Goal: Transaction & Acquisition: Purchase product/service

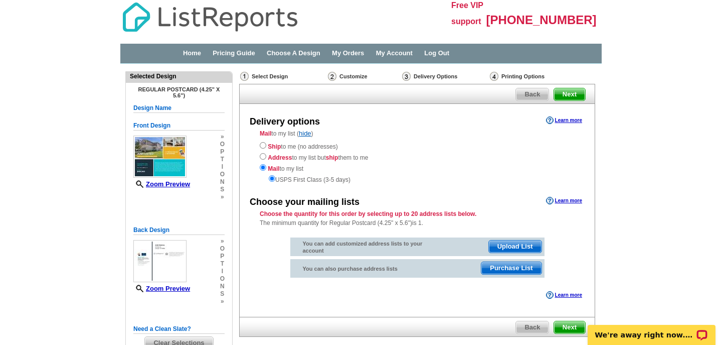
click at [263, 143] on input "radio" at bounding box center [263, 145] width 7 height 7
radio input "true"
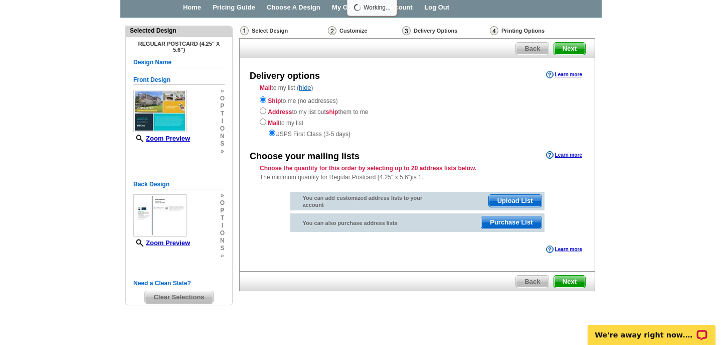
scroll to position [45, 0]
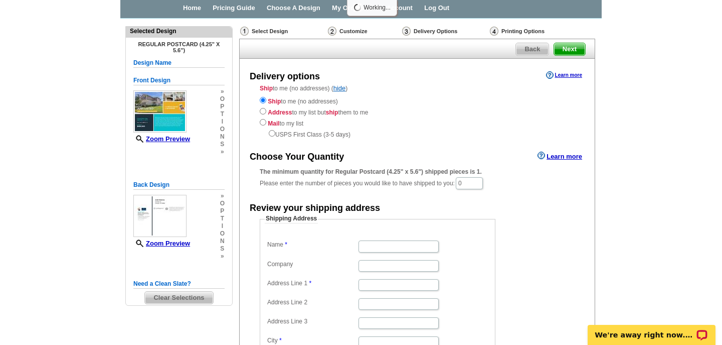
click at [566, 274] on form "Shipping Address Name Company Address Line 1 Address Line 2 Address Line 3 City…" at bounding box center [417, 308] width 315 height 188
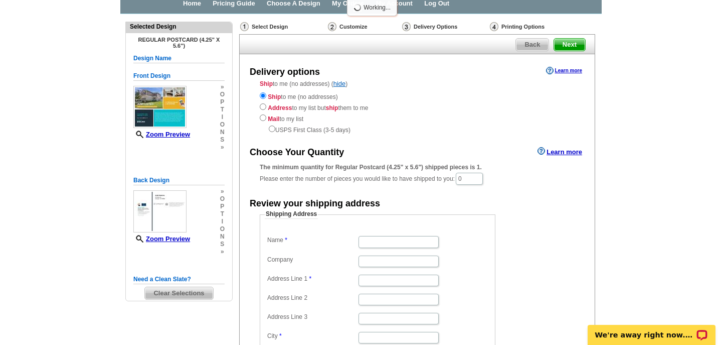
scroll to position [54, 0]
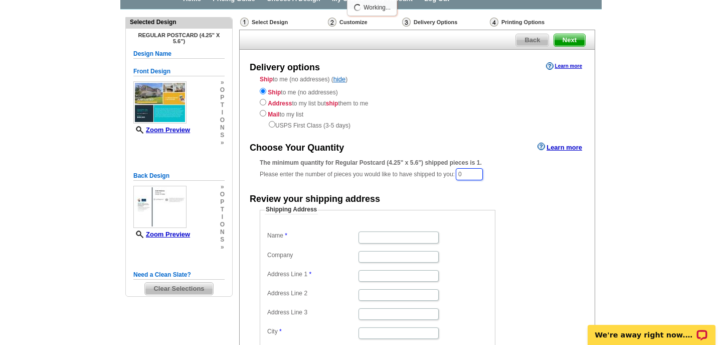
drag, startPoint x: 469, startPoint y: 169, endPoint x: 452, endPoint y: 169, distance: 17.1
click at [452, 169] on div "The minimum quantity for Regular Postcard (4.25" x 5.6") shipped pieces is 1. P…" at bounding box center [417, 169] width 315 height 23
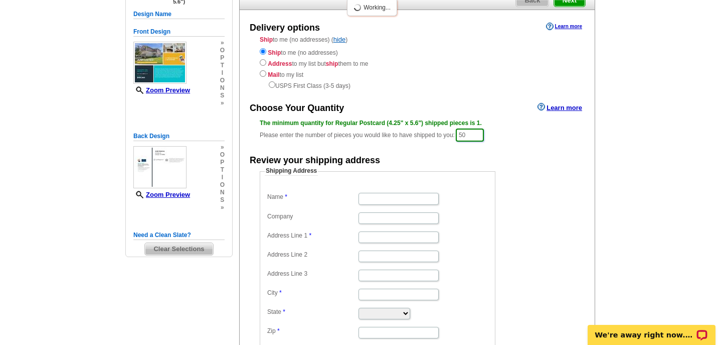
scroll to position [105, 0]
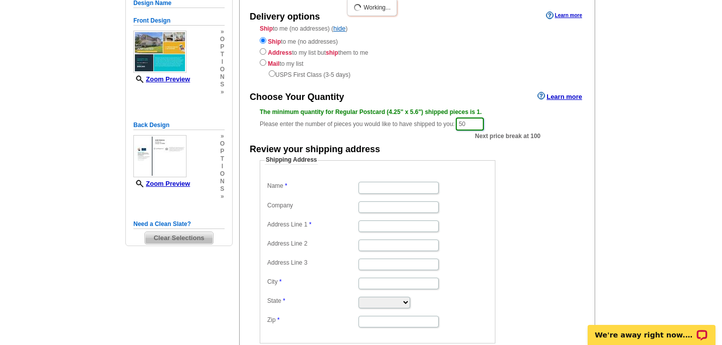
type input "50"
click at [382, 182] on input "Name" at bounding box center [399, 188] width 80 height 12
type input "Melinda Stewart"
type input "1672 Cypress Point Ln"
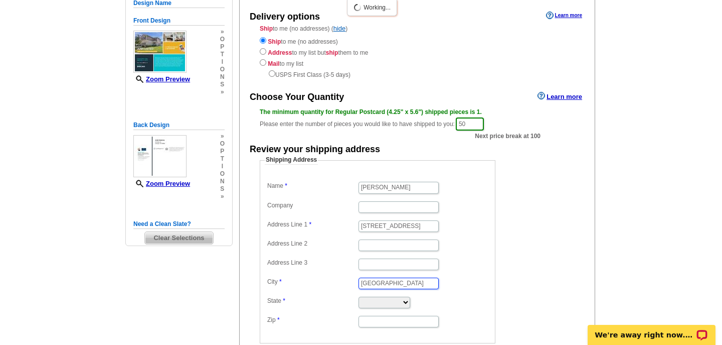
type input "Winter Park"
select select "FL"
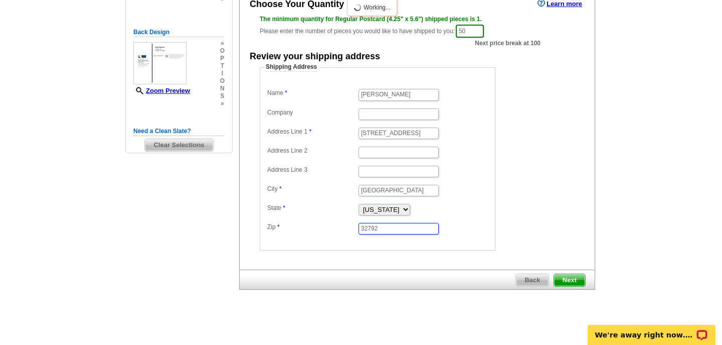
scroll to position [197, 0]
type input "32792"
click at [569, 278] on span "Next" at bounding box center [569, 280] width 31 height 12
click at [571, 274] on span "Next" at bounding box center [569, 280] width 31 height 12
